Goal: Information Seeking & Learning: Learn about a topic

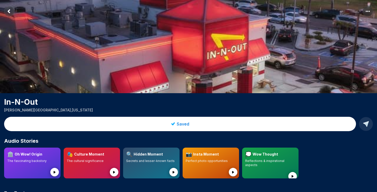
click at [10, 12] on rect "Return to previous page" at bounding box center [9, 11] width 10 height 10
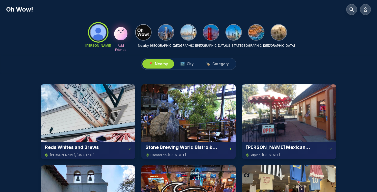
click at [143, 36] on img at bounding box center [143, 32] width 15 height 15
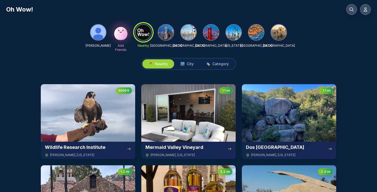
click at [187, 34] on img at bounding box center [188, 32] width 15 height 15
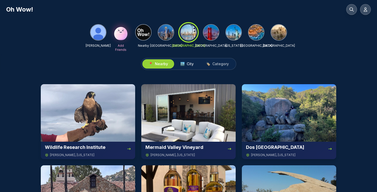
click at [186, 64] on span "🏙️ City" at bounding box center [186, 63] width 13 height 5
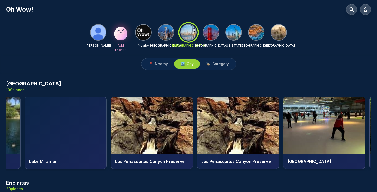
scroll to position [0, 1880]
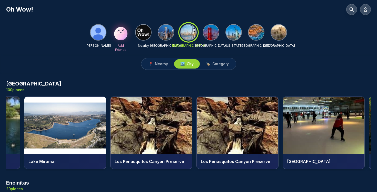
click at [147, 161] on h4 "Los Penasquitos Canyon Preserve" at bounding box center [151, 161] width 73 height 6
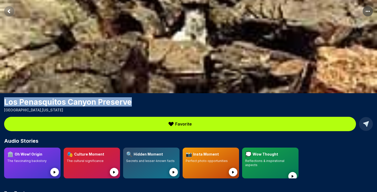
drag, startPoint x: 132, startPoint y: 103, endPoint x: 4, endPoint y: 102, distance: 128.6
click at [4, 102] on div "Los Penasquitos Canyon Preserve [GEOGRAPHIC_DATA] , [US_STATE]" at bounding box center [188, 104] width 377 height 15
copy h1 "Los Penasquitos Canyon Preserve"
click at [8, 10] on rect "Return to previous page" at bounding box center [9, 11] width 10 height 10
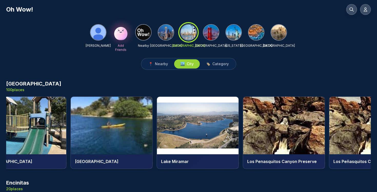
scroll to position [0, 1749]
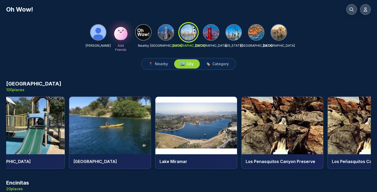
click at [120, 133] on img at bounding box center [110, 126] width 82 height 58
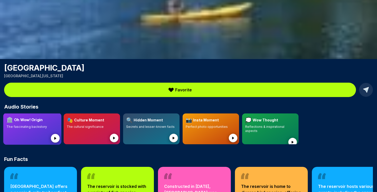
scroll to position [9, 0]
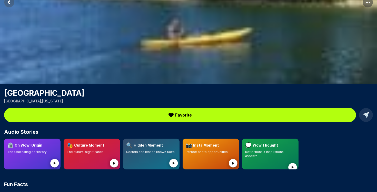
click at [10, 4] on icon "Return to previous page" at bounding box center [9, 2] width 2 height 3
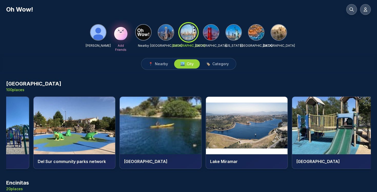
scroll to position [0, 1536]
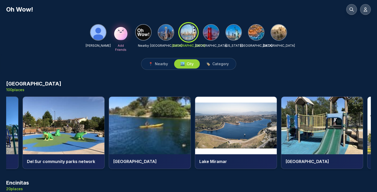
click at [240, 128] on img at bounding box center [236, 126] width 82 height 58
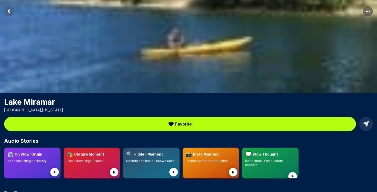
click at [11, 11] on rect "Return to previous page" at bounding box center [9, 11] width 10 height 10
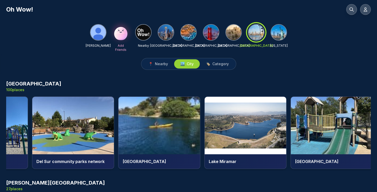
scroll to position [0, 1544]
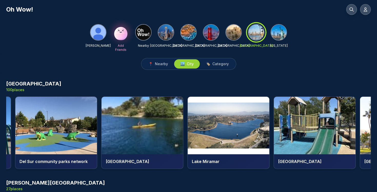
click at [147, 127] on img at bounding box center [143, 126] width 82 height 58
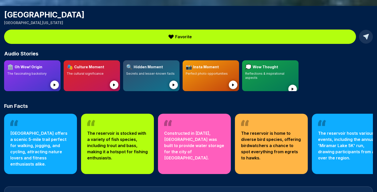
scroll to position [88, 0]
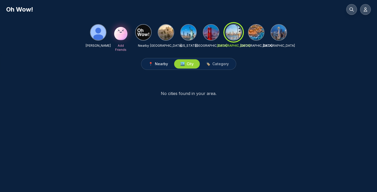
click at [161, 65] on span "Nearby" at bounding box center [161, 63] width 13 height 5
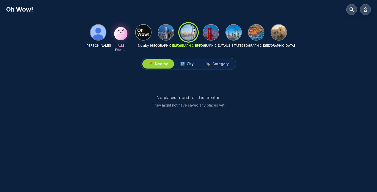
click at [188, 63] on span "City" at bounding box center [190, 63] width 7 height 5
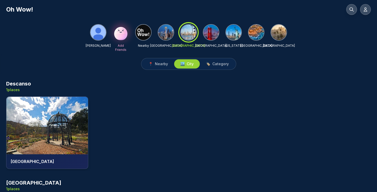
click at [188, 63] on span "City" at bounding box center [190, 63] width 7 height 5
click at [211, 35] on img at bounding box center [211, 32] width 15 height 15
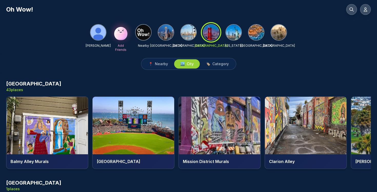
click at [185, 32] on img at bounding box center [188, 32] width 15 height 15
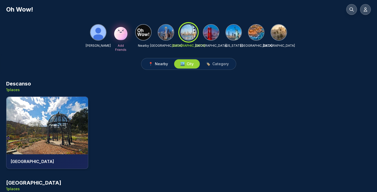
click at [164, 63] on span "Nearby" at bounding box center [161, 63] width 13 height 5
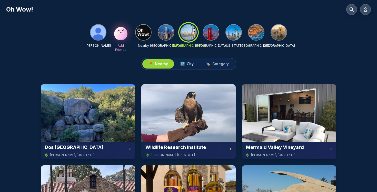
click at [189, 65] on span "City" at bounding box center [190, 63] width 7 height 5
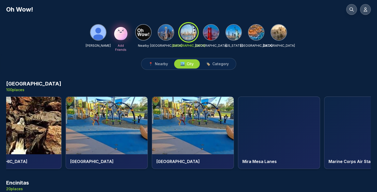
scroll to position [0, 2441]
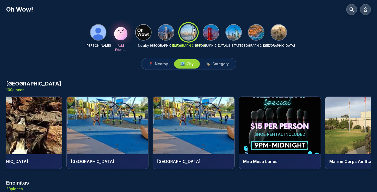
drag, startPoint x: 127, startPoint y: 161, endPoint x: 72, endPoint y: 161, distance: 55.2
click at [72, 161] on h4 "Mira Mesa Community Park" at bounding box center [107, 161] width 73 height 6
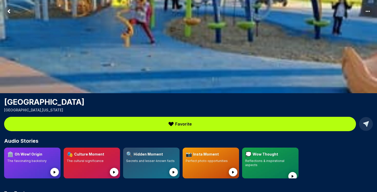
drag, startPoint x: 107, startPoint y: 104, endPoint x: 5, endPoint y: 102, distance: 101.9
click at [5, 102] on h1 "Mira Mesa Community Park" at bounding box center [188, 101] width 369 height 9
copy h1 "Mira Mesa Community Park"
click at [9, 12] on icon "Return to previous page" at bounding box center [9, 11] width 2 height 3
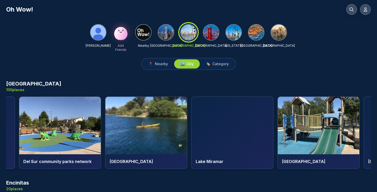
scroll to position [0, 1554]
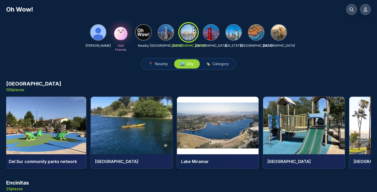
click at [132, 162] on h4 "[GEOGRAPHIC_DATA]" at bounding box center [131, 161] width 73 height 6
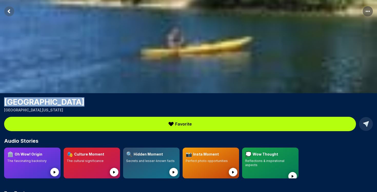
drag, startPoint x: 75, startPoint y: 101, endPoint x: 2, endPoint y: 96, distance: 72.6
click at [2, 96] on div "Miramar Reservoir was added to Your Favorites! View Miramar Reservoir San Diego…" at bounding box center [188, 194] width 377 height 388
copy h1 "[GEOGRAPHIC_DATA]"
click at [8, 11] on icon "Return to previous page" at bounding box center [9, 11] width 2 height 3
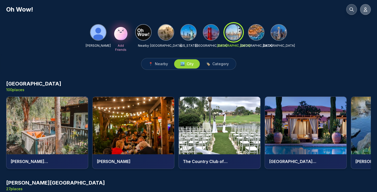
click at [364, 10] on icon at bounding box center [365, 9] width 5 height 5
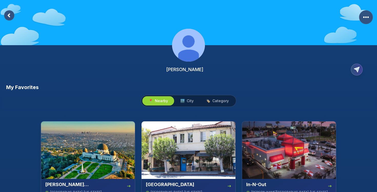
click at [8, 14] on rect at bounding box center [9, 15] width 10 height 10
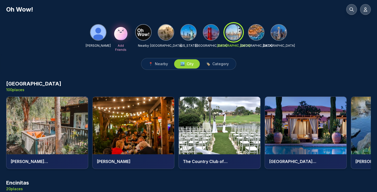
click at [167, 34] on img at bounding box center [165, 32] width 15 height 15
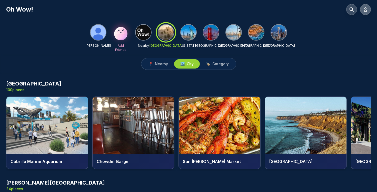
click at [366, 9] on icon at bounding box center [365, 9] width 5 height 5
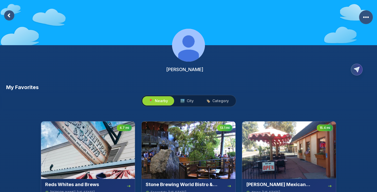
click at [11, 16] on rect at bounding box center [9, 15] width 10 height 10
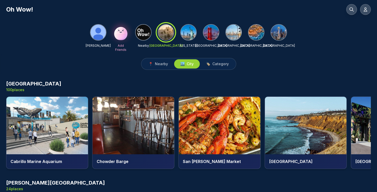
click at [189, 31] on img at bounding box center [188, 32] width 15 height 15
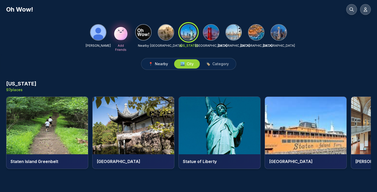
click at [162, 64] on span "Nearby" at bounding box center [161, 63] width 13 height 5
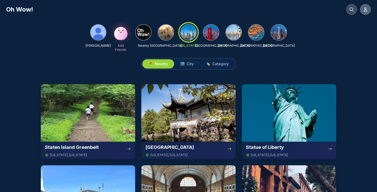
click at [368, 8] on icon at bounding box center [365, 9] width 5 height 5
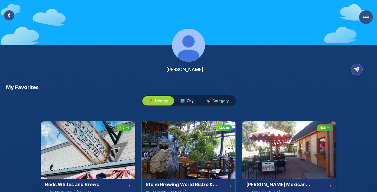
click at [187, 102] on span "City" at bounding box center [190, 100] width 7 height 5
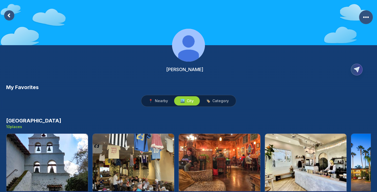
click at [9, 17] on icon at bounding box center [9, 15] width 2 height 3
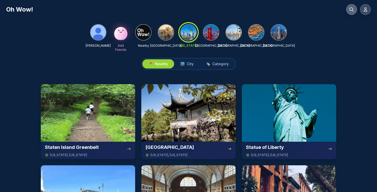
click at [350, 10] on icon at bounding box center [352, 10] width 4 height 4
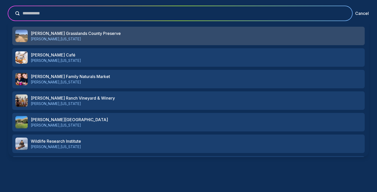
type input "**********"
click at [71, 33] on h3 "[PERSON_NAME] Grasslands County Preserve" at bounding box center [196, 33] width 331 height 6
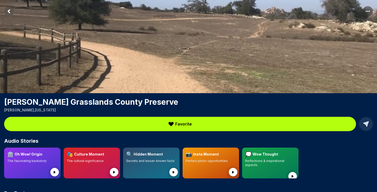
click at [187, 127] on span "Favorite" at bounding box center [183, 124] width 17 height 6
click at [186, 123] on span "Favorite" at bounding box center [183, 124] width 17 height 6
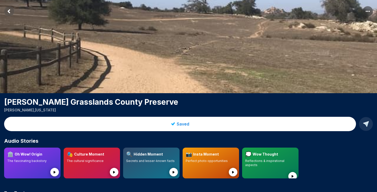
click at [10, 12] on rect "Return to previous page" at bounding box center [9, 11] width 10 height 10
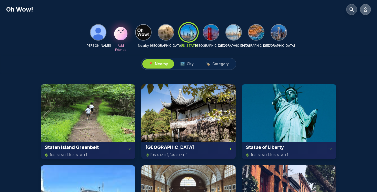
click at [368, 10] on icon at bounding box center [365, 9] width 5 height 5
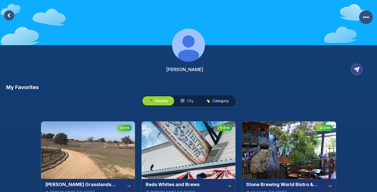
click at [218, 103] on span "Category" at bounding box center [221, 100] width 16 height 5
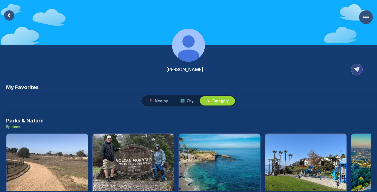
click at [11, 17] on rect at bounding box center [9, 15] width 10 height 10
click at [10, 15] on rect at bounding box center [9, 15] width 10 height 10
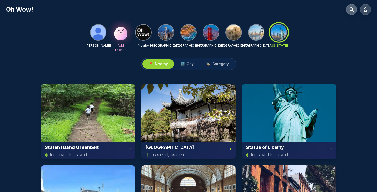
click at [352, 9] on icon at bounding box center [351, 9] width 5 height 5
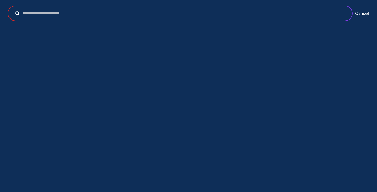
click at [239, 16] on input "text" at bounding box center [184, 13] width 329 height 6
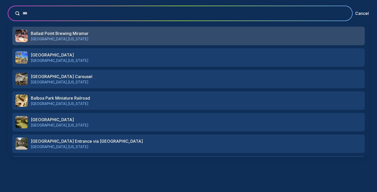
type input "***"
click at [97, 37] on p "San Diego , California" at bounding box center [196, 38] width 331 height 5
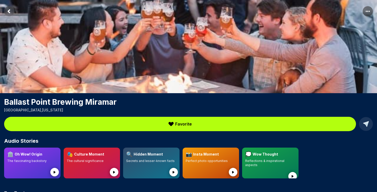
click at [181, 124] on span "Favorite" at bounding box center [183, 124] width 17 height 6
click at [182, 124] on span "Favorite" at bounding box center [183, 124] width 17 height 6
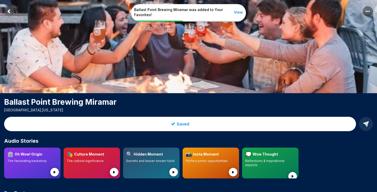
click at [240, 13] on button "View" at bounding box center [238, 12] width 9 height 5
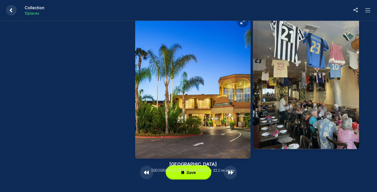
click at [367, 11] on icon at bounding box center [368, 10] width 6 height 6
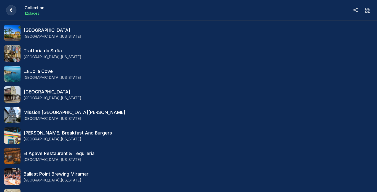
click at [12, 11] on rect at bounding box center [11, 10] width 10 height 10
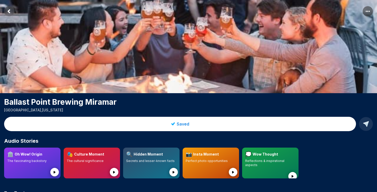
click at [12, 13] on rect "Return to previous page" at bounding box center [9, 11] width 10 height 10
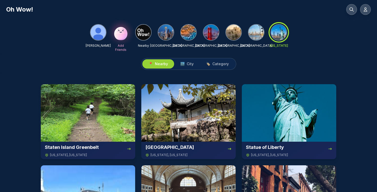
click at [99, 35] on img at bounding box center [98, 32] width 15 height 15
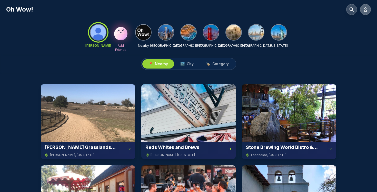
click at [366, 10] on icon at bounding box center [365, 10] width 3 height 4
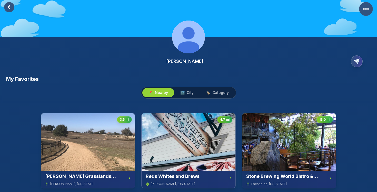
scroll to position [14, 0]
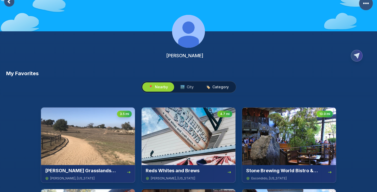
click at [213, 87] on span "Category" at bounding box center [221, 86] width 16 height 5
